Goal: Find contact information: Find contact information

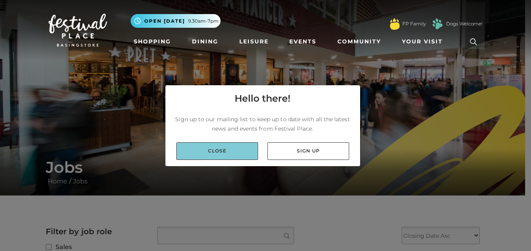
click at [220, 149] on link "Close" at bounding box center [217, 151] width 82 height 18
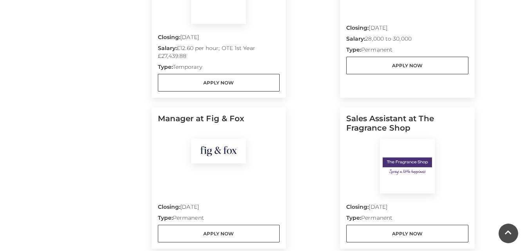
scroll to position [391, 0]
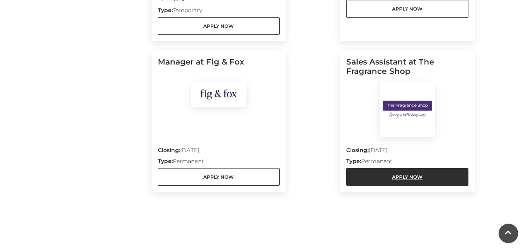
click at [405, 168] on link "Apply Now" at bounding box center [407, 177] width 122 height 18
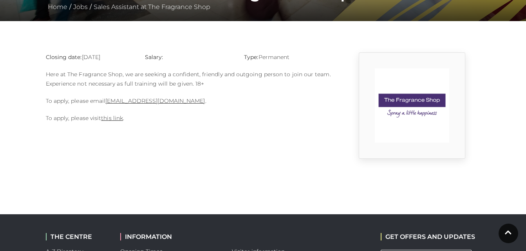
scroll to position [203, 0]
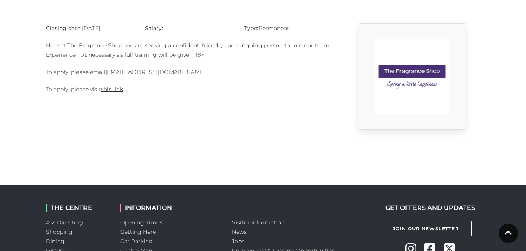
click at [148, 71] on link "[EMAIL_ADDRESS][DOMAIN_NAME]" at bounding box center [154, 71] width 99 height 7
